Goal: Task Accomplishment & Management: Use online tool/utility

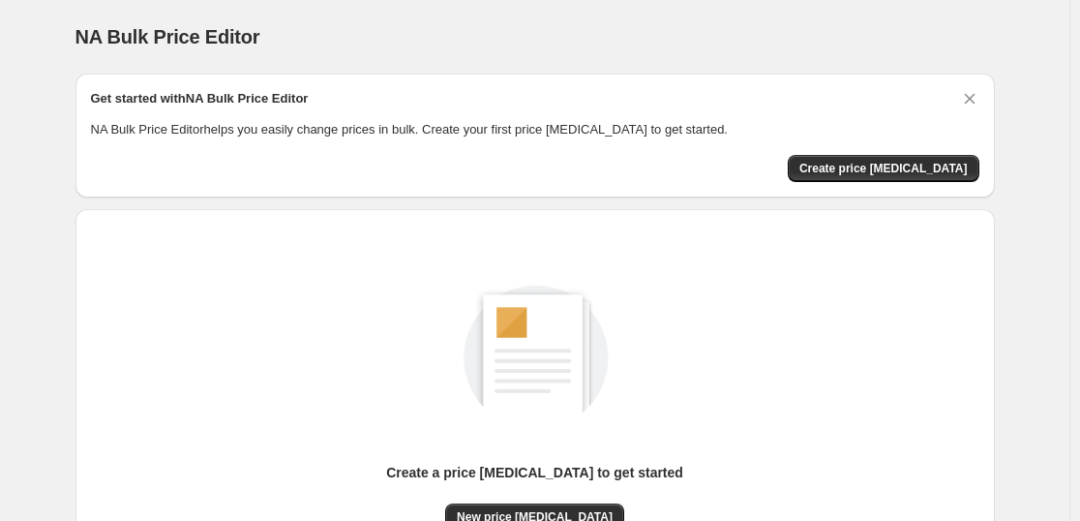
scroll to position [204, 0]
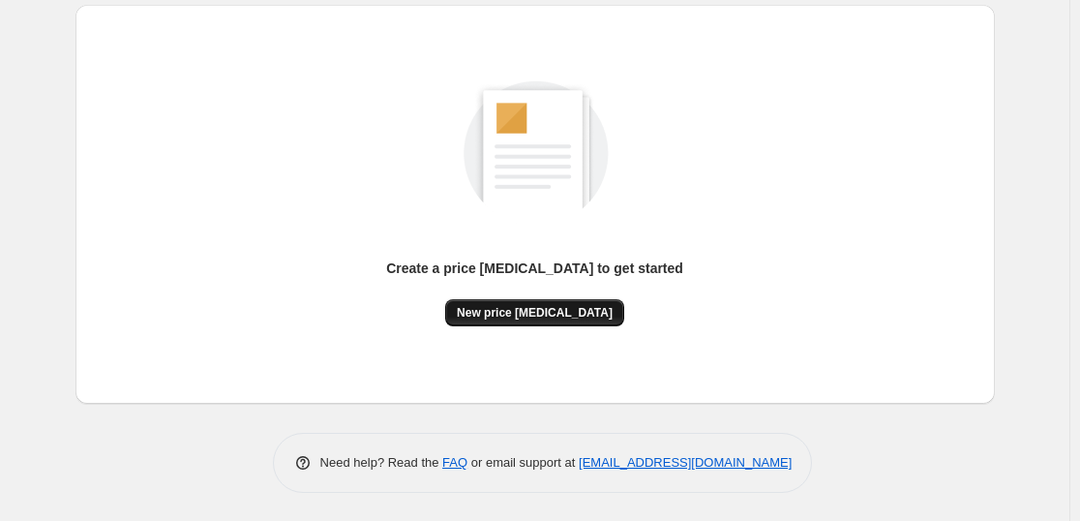
click at [517, 323] on button "New price [MEDICAL_DATA]" at bounding box center [534, 312] width 179 height 27
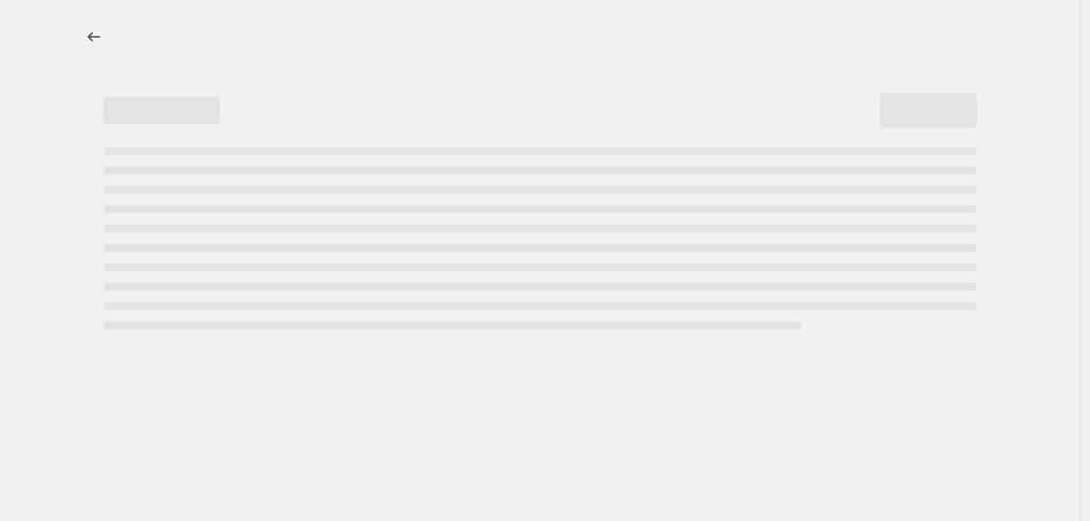
select select "percentage"
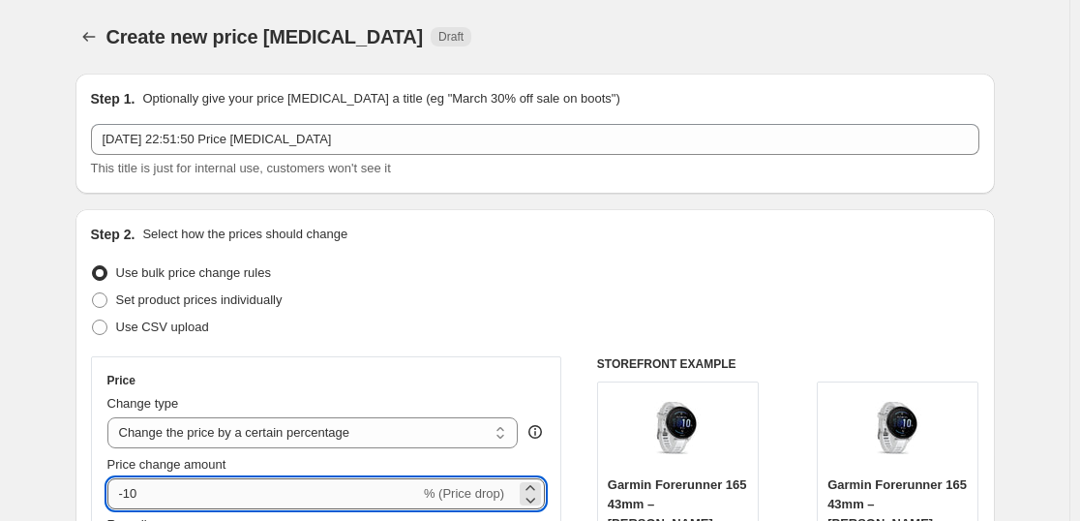
click at [226, 505] on input "-10" at bounding box center [263, 493] width 313 height 31
type input "-1"
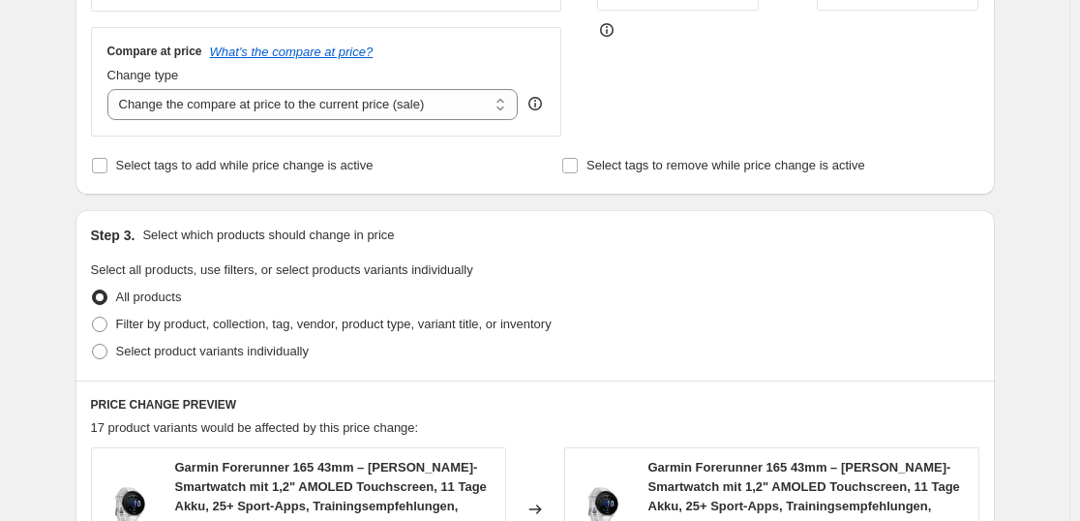
scroll to position [1582, 0]
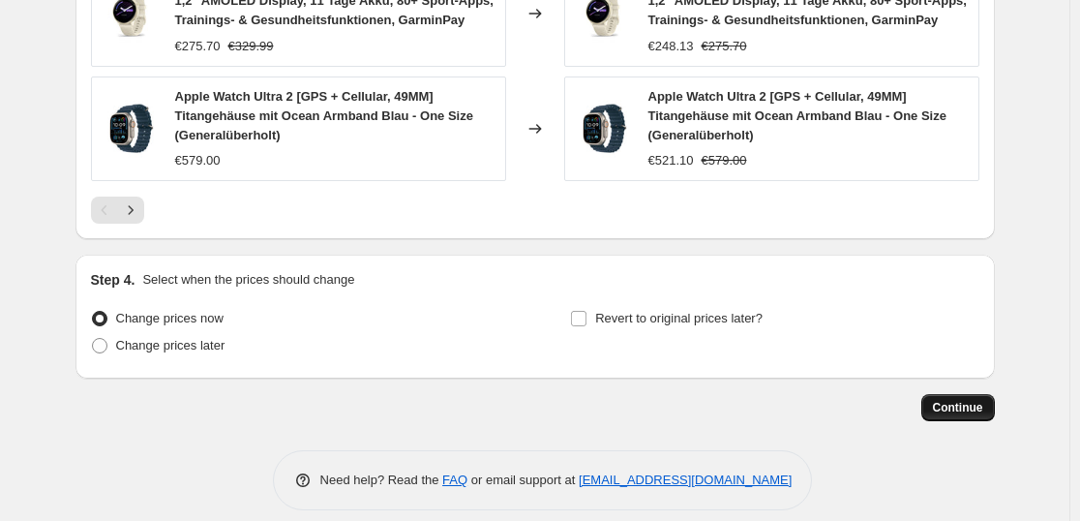
type input "-35"
click at [941, 400] on span "Continue" at bounding box center [958, 407] width 50 height 15
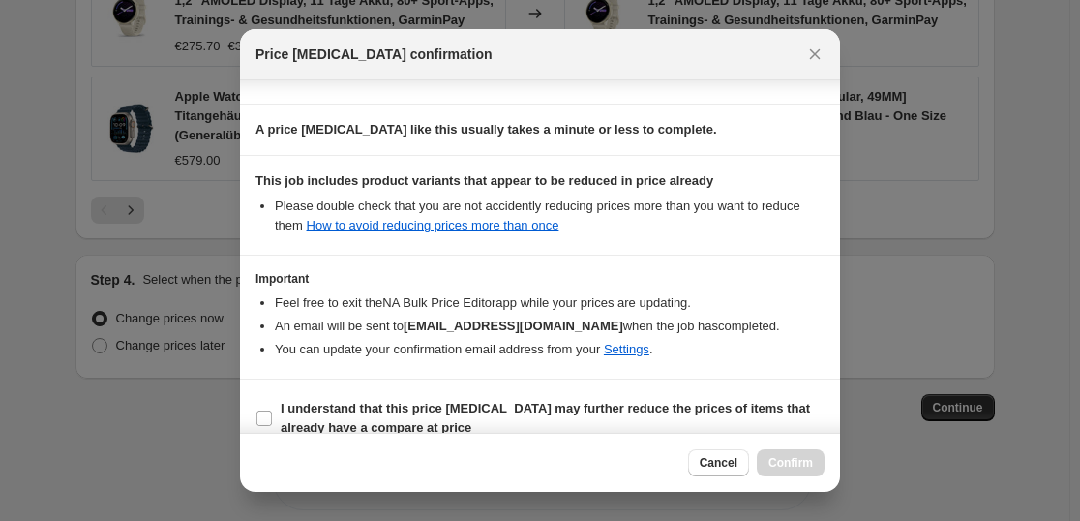
scroll to position [294, 0]
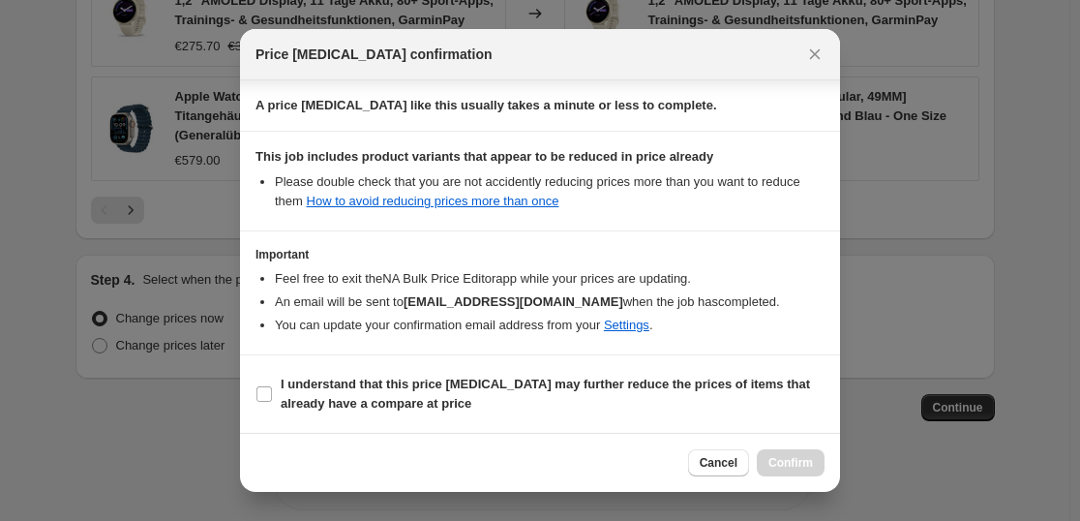
click at [345, 399] on b "I understand that this price [MEDICAL_DATA] may further reduce the prices of it…" at bounding box center [546, 394] width 530 height 34
click at [272, 399] on input "I understand that this price [MEDICAL_DATA] may further reduce the prices of it…" at bounding box center [264, 393] width 15 height 15
checkbox input "true"
click at [796, 459] on span "Confirm" at bounding box center [791, 462] width 45 height 15
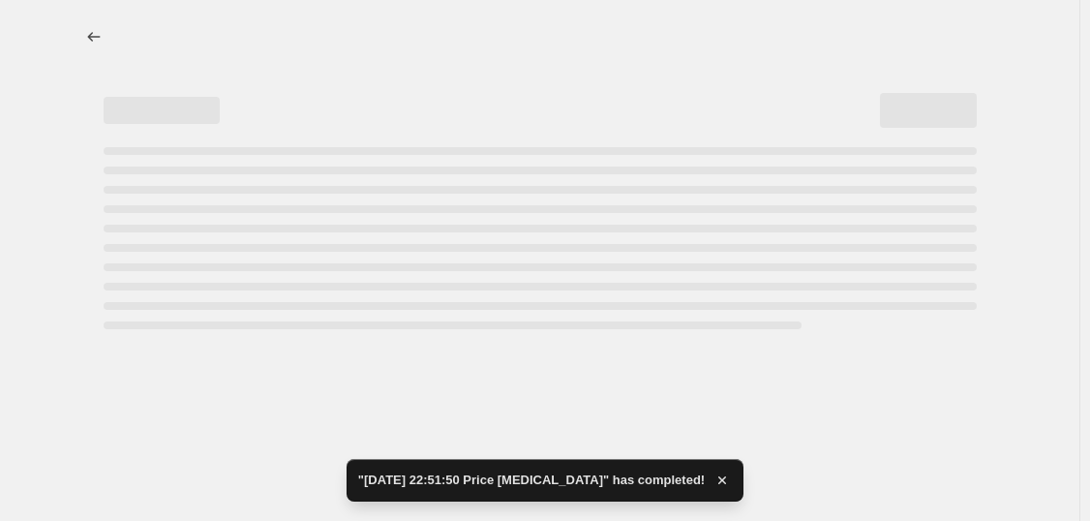
select select "percentage"
